Goal: Task Accomplishment & Management: Complete application form

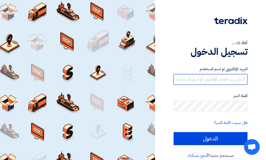
click at [233, 82] on input "text" at bounding box center [210, 79] width 74 height 10
type input "[EMAIL_ADDRESS][DOMAIN_NAME]"
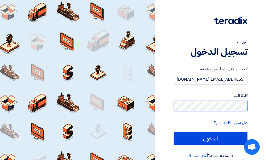
click at [173, 132] on input "الدخول" at bounding box center [210, 138] width 74 height 13
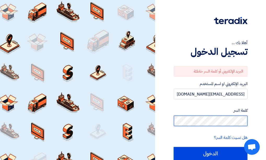
click at [173, 147] on input "الدخول" at bounding box center [210, 153] width 74 height 13
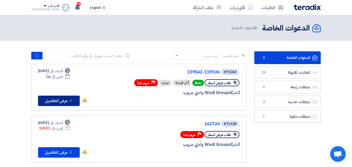
click at [64, 103] on button "Check details عرض التفاصيل" at bounding box center [59, 101] width 42 height 10
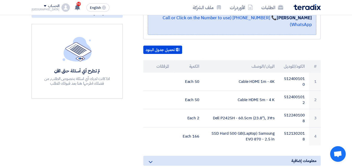
scroll to position [130, 0]
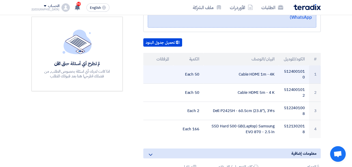
drag, startPoint x: 275, startPoint y: 67, endPoint x: 231, endPoint y: 66, distance: 43.5
click at [231, 66] on td "Cable HDMI 1m - 4K" at bounding box center [241, 74] width 75 height 18
copy td "Cable HDMI 1m - 4K"
click at [263, 67] on td "Cable HDMI 1m - 4K" at bounding box center [241, 74] width 75 height 18
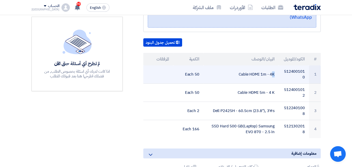
click at [263, 67] on td "Cable HDMI 1m - 4K" at bounding box center [241, 74] width 75 height 18
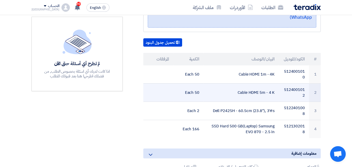
click at [263, 87] on td "Cable HDMI 5m - 4 K" at bounding box center [241, 92] width 75 height 18
copy tr "Cable HDMI 5m - 4 K"
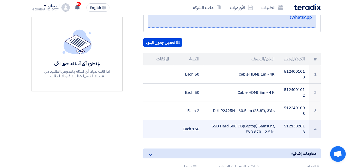
click at [246, 120] on td "SSD Hard 500 GB(Laptop) Samsung EVO 870 - 2.5 in" at bounding box center [241, 129] width 75 height 18
copy tr "SSD Hard 500 GB(Laptop) Samsung EVO 870 - 2.5 in"
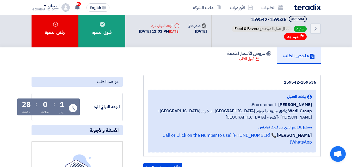
scroll to position [0, 0]
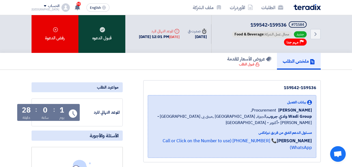
click at [88, 33] on div "قبول الدعوه" at bounding box center [101, 34] width 47 height 38
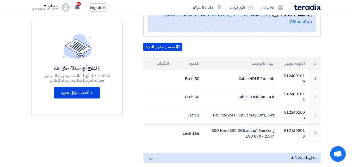
scroll to position [156, 0]
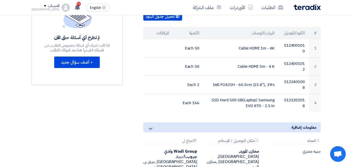
click at [148, 160] on div "Attachments [GEOGRAPHIC_DATA] جنيه مصري Attachments مكان التوصيل / [DEMOGRAPHIC…" at bounding box center [231, 164] width 185 height 50
